Goal: Task Accomplishment & Management: Use online tool/utility

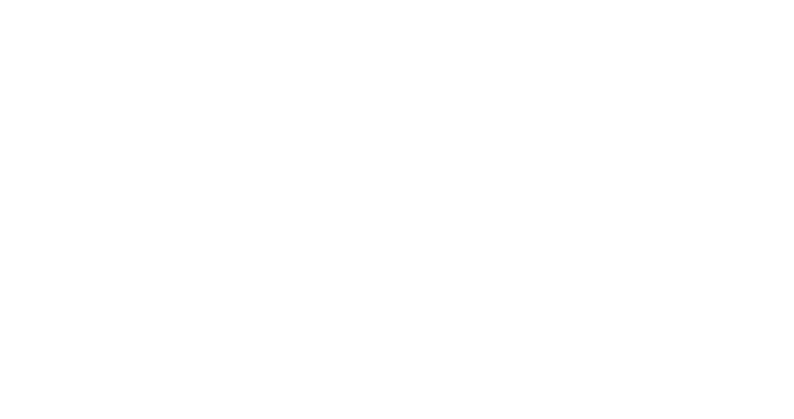
select select "Song"
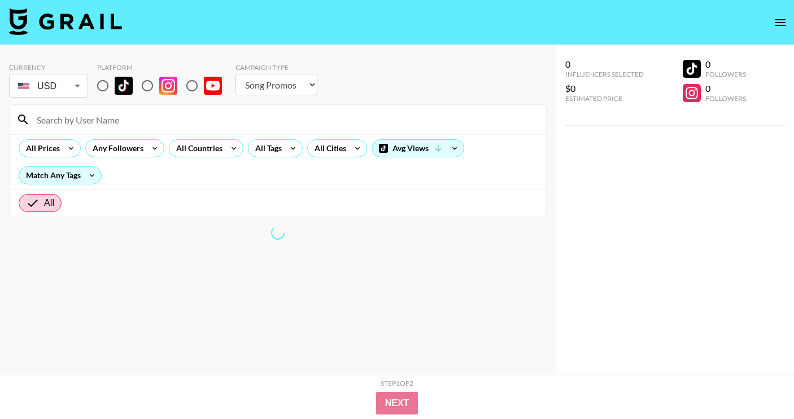
click at [99, 88] on input "radio" at bounding box center [103, 86] width 24 height 24
radio input "true"
click at [130, 124] on input at bounding box center [284, 120] width 509 height 18
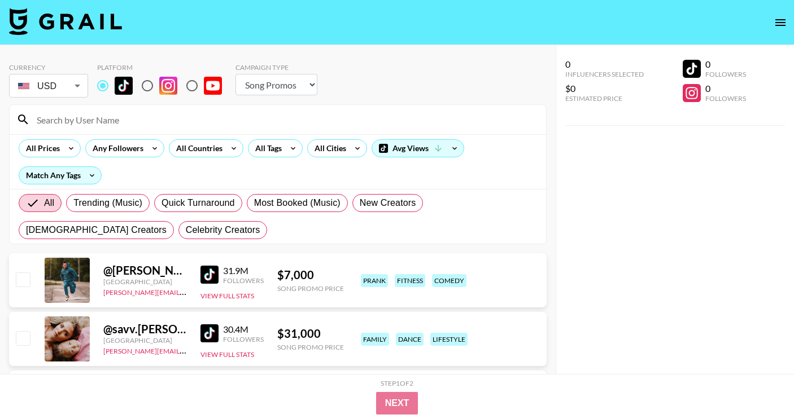
click at [54, 139] on div "All Prices Any Followers All Countries All Tags All Cities Avg Views Match Any …" at bounding box center [278, 161] width 536 height 55
click at [55, 141] on div "All Prices" at bounding box center [40, 148] width 43 height 17
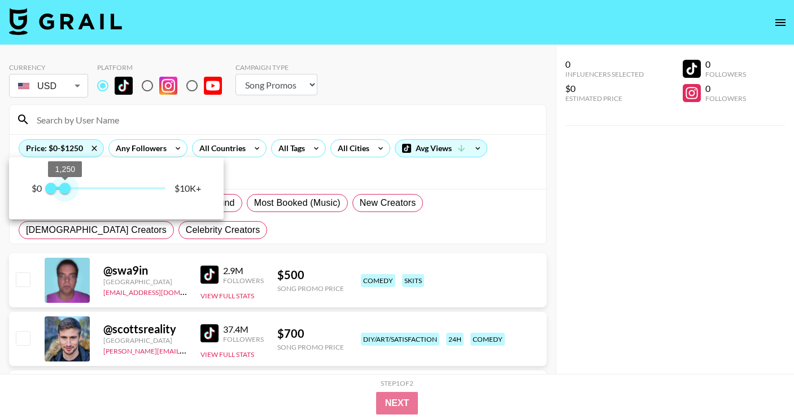
type input "500"
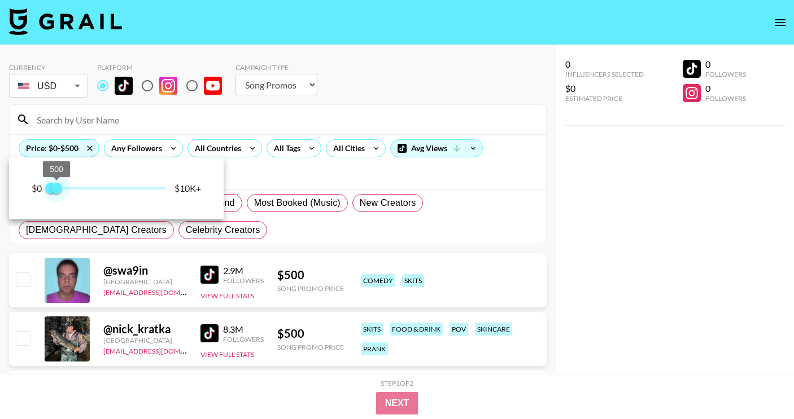
drag, startPoint x: 166, startPoint y: 197, endPoint x: 57, endPoint y: 186, distance: 109.5
click at [57, 186] on span "500" at bounding box center [56, 188] width 11 height 11
click at [283, 163] on div at bounding box center [397, 209] width 794 height 419
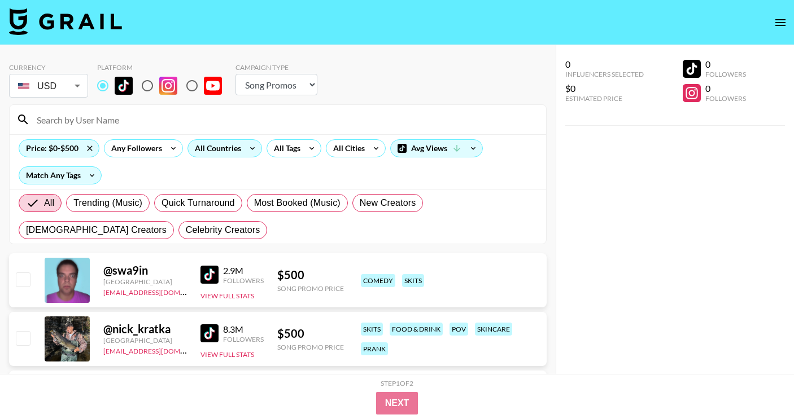
click at [251, 154] on icon at bounding box center [252, 148] width 18 height 17
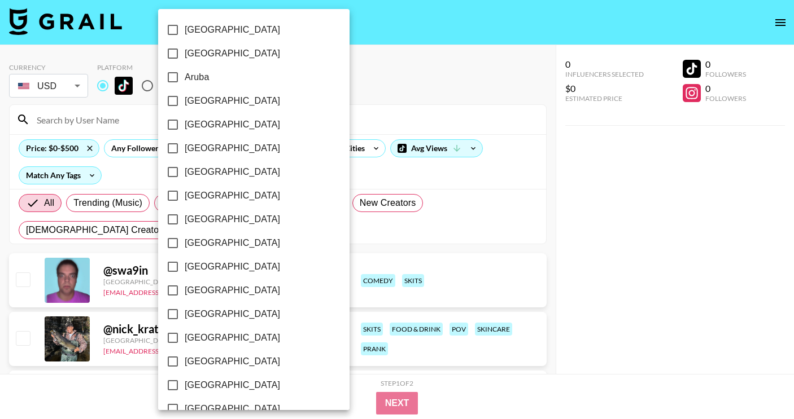
click at [203, 192] on span "[GEOGRAPHIC_DATA]" at bounding box center [232, 196] width 95 height 14
click at [185, 192] on input "[GEOGRAPHIC_DATA]" at bounding box center [173, 196] width 24 height 24
checkbox input "true"
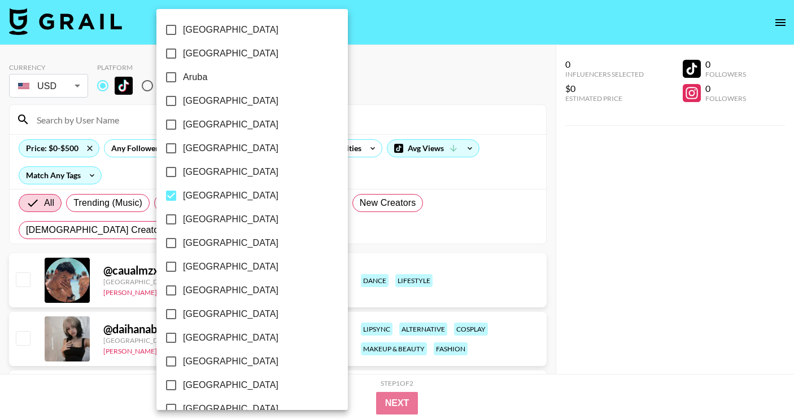
click at [321, 169] on div at bounding box center [397, 209] width 794 height 419
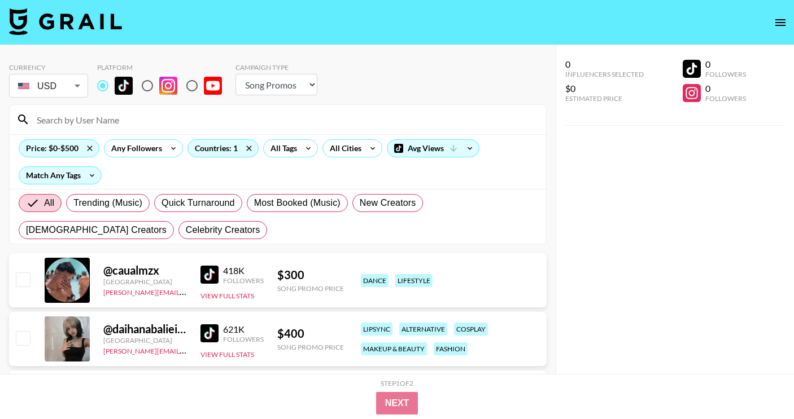
click at [205, 270] on img at bounding box center [209, 275] width 18 height 18
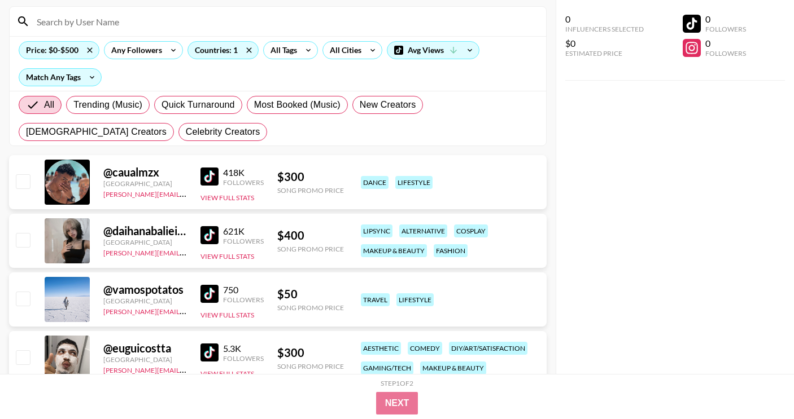
scroll to position [141, 0]
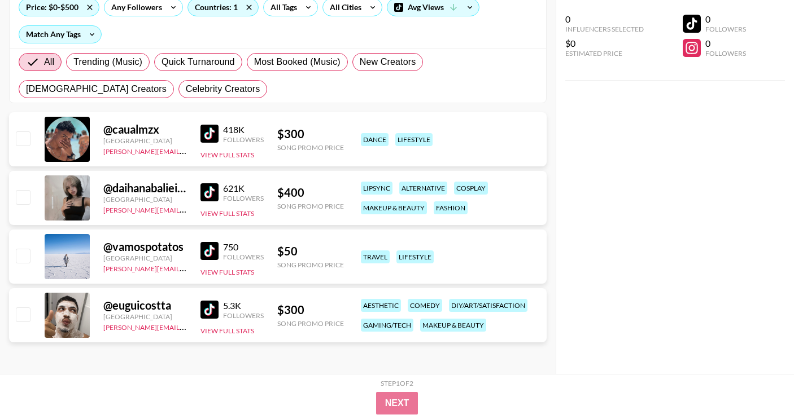
click at [207, 248] on img at bounding box center [209, 251] width 18 height 18
click at [208, 308] on img at bounding box center [209, 310] width 18 height 18
